Goal: Task Accomplishment & Management: Complete application form

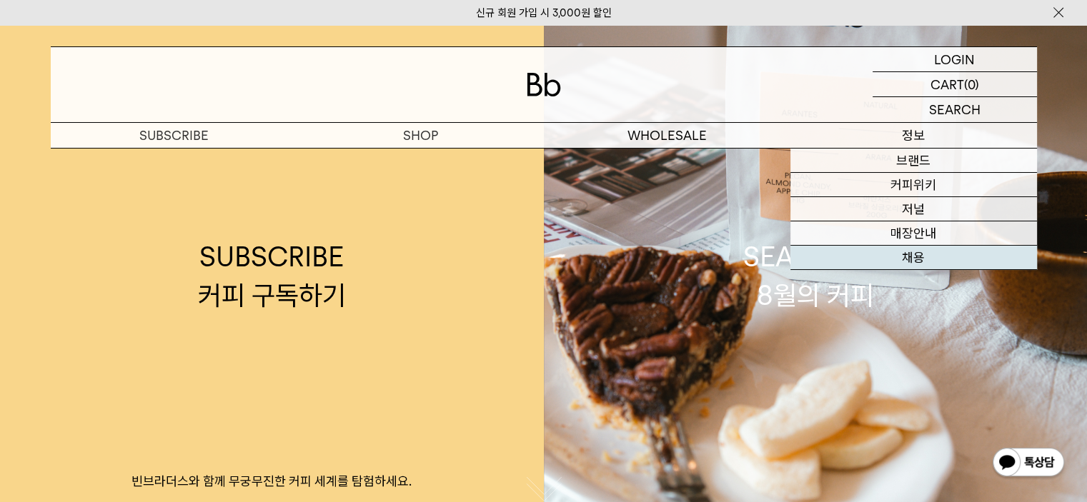
click at [912, 256] on link "채용" at bounding box center [914, 258] width 247 height 24
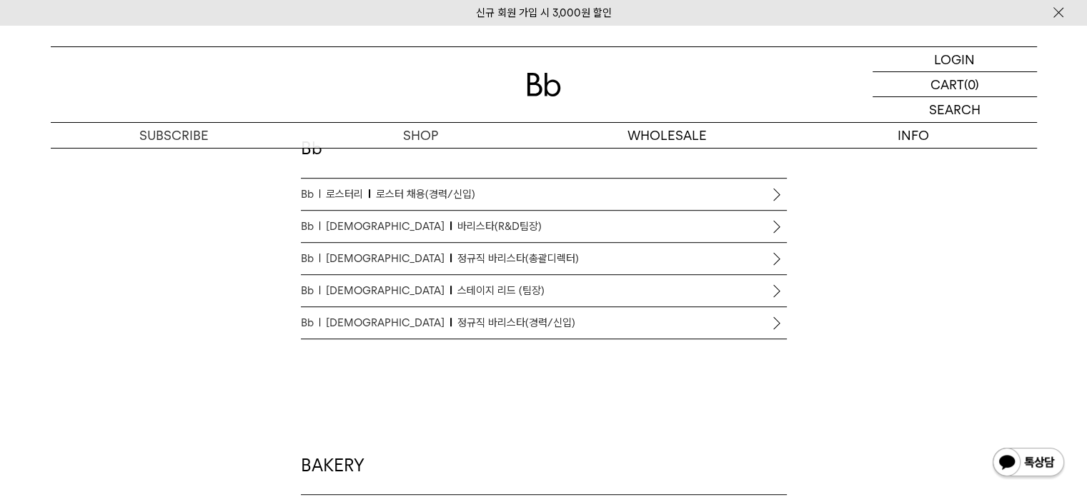
scroll to position [929, 0]
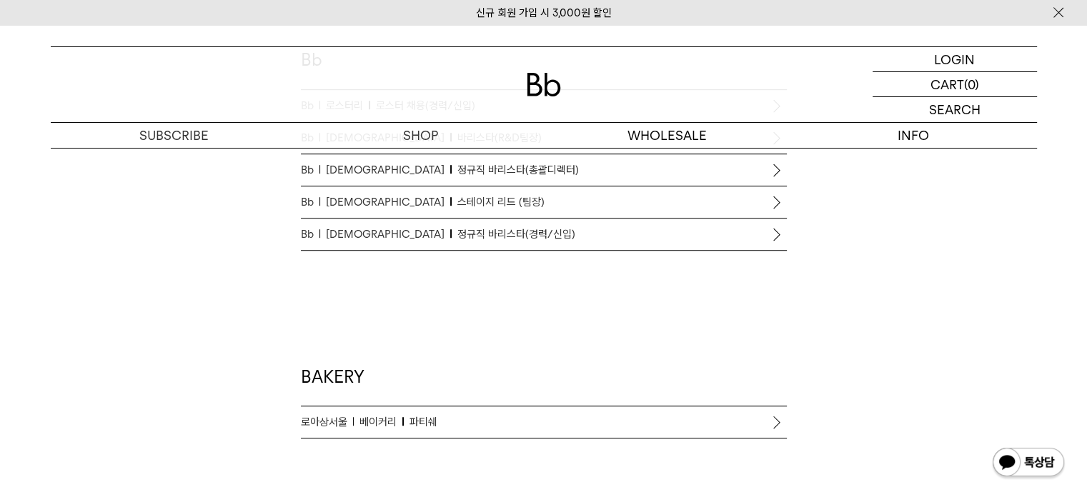
click at [507, 232] on p "Bb 바리스타 정규직 바리스타(경력/신입)" at bounding box center [544, 234] width 486 height 17
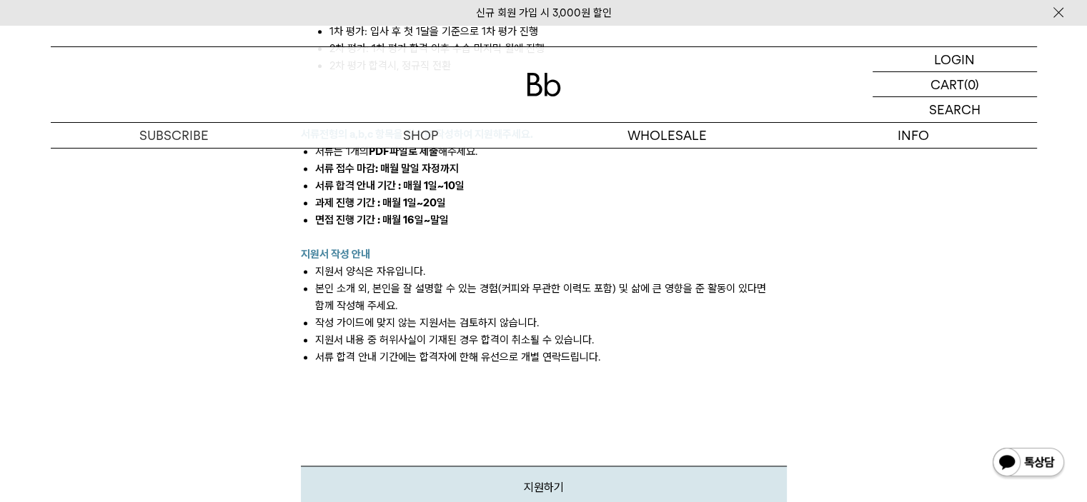
scroll to position [2216, 0]
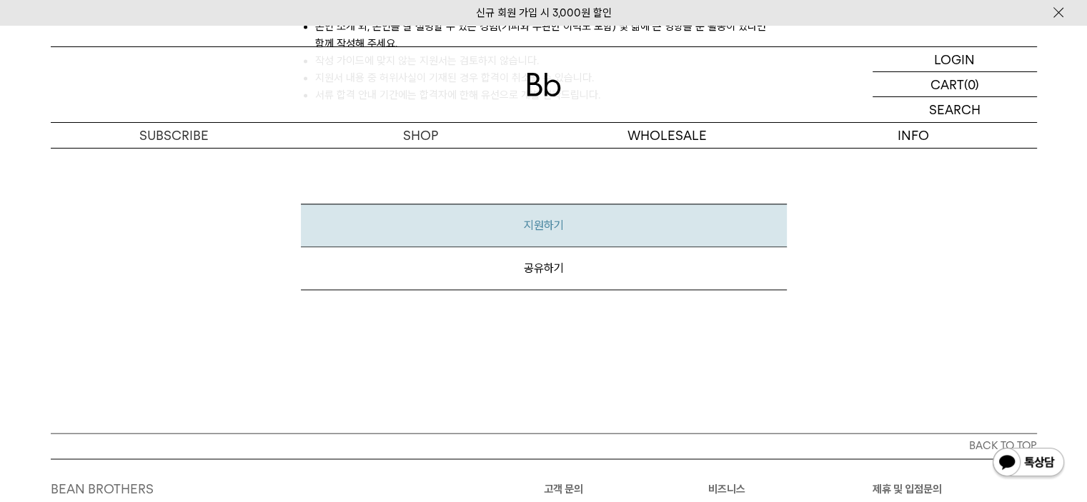
click at [571, 204] on link "지원하기" at bounding box center [544, 226] width 486 height 44
click at [525, 208] on link "지원하기" at bounding box center [544, 226] width 486 height 44
